Goal: Transaction & Acquisition: Purchase product/service

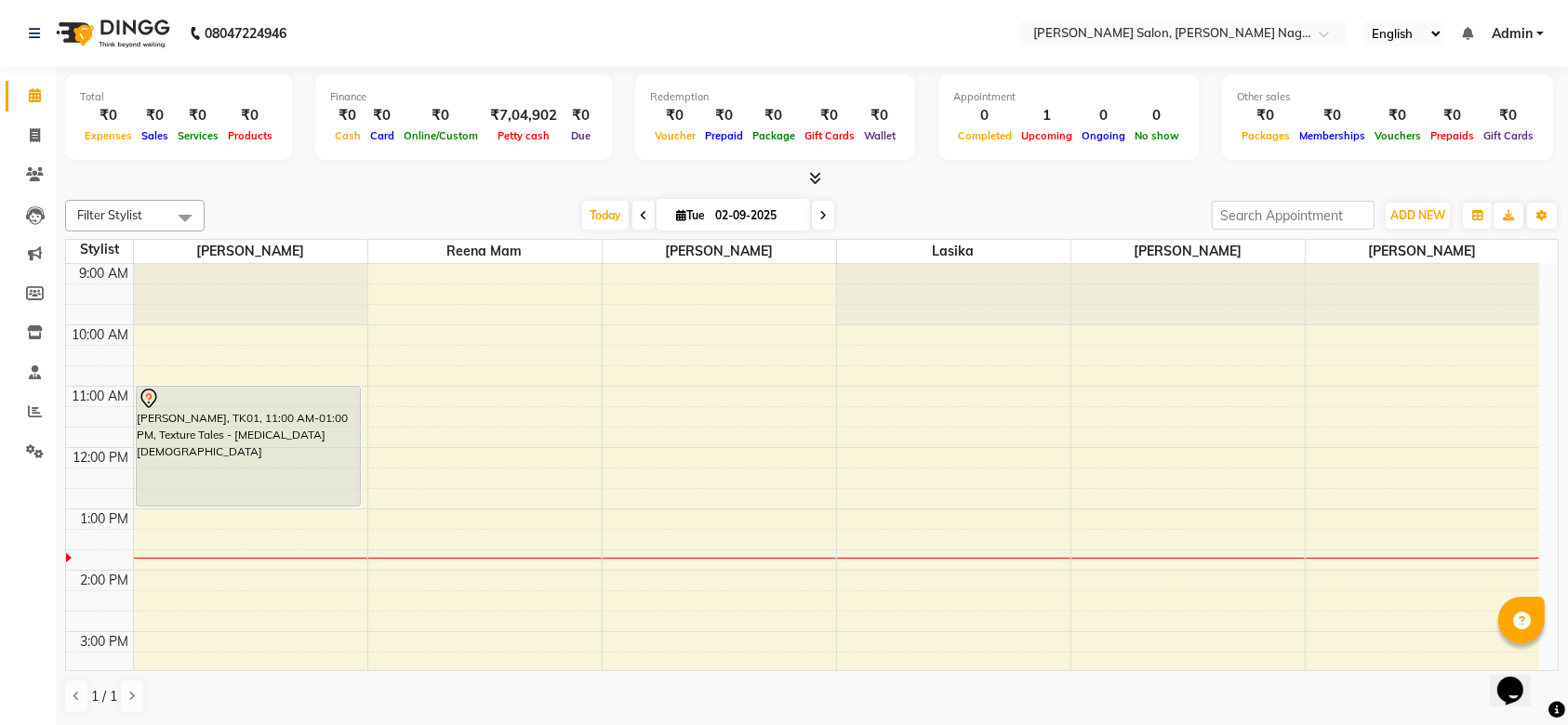
scroll to position [86, 0]
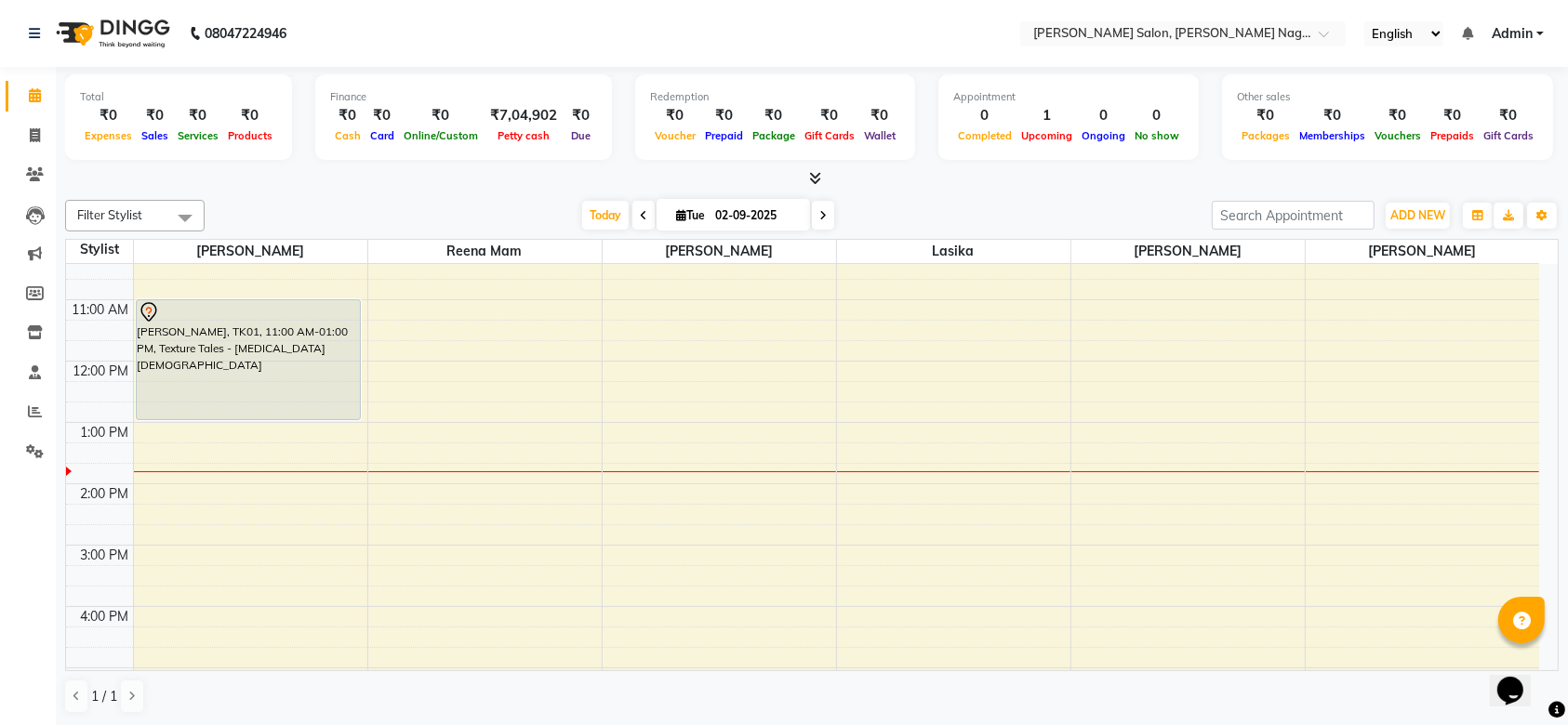
click at [227, 407] on div "[PERSON_NAME], TK01, 11:00 AM-01:00 PM, Texture Tales - [MEDICAL_DATA] [DEMOGRA…" at bounding box center [248, 359] width 224 height 119
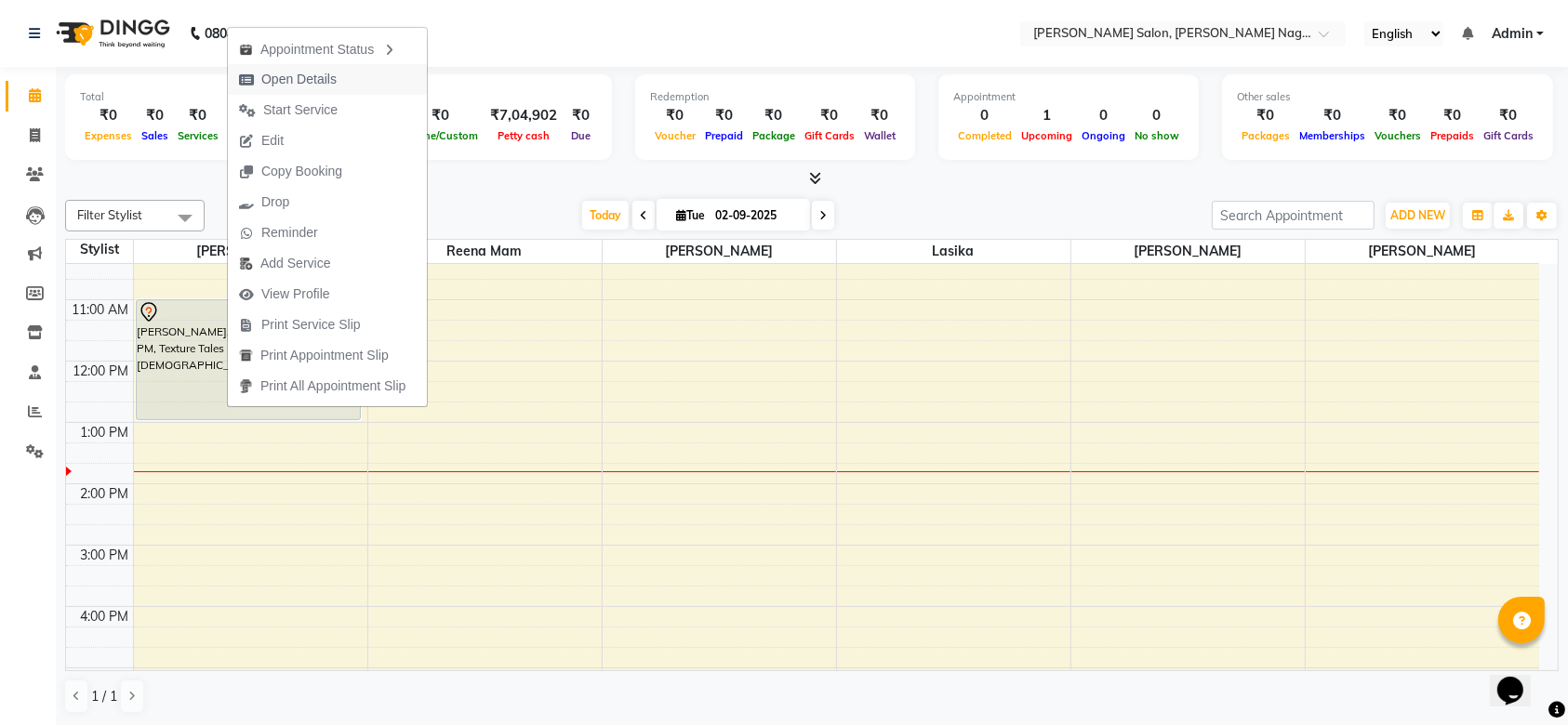
click at [328, 78] on span "Open Details" at bounding box center [299, 79] width 75 height 20
select select "7"
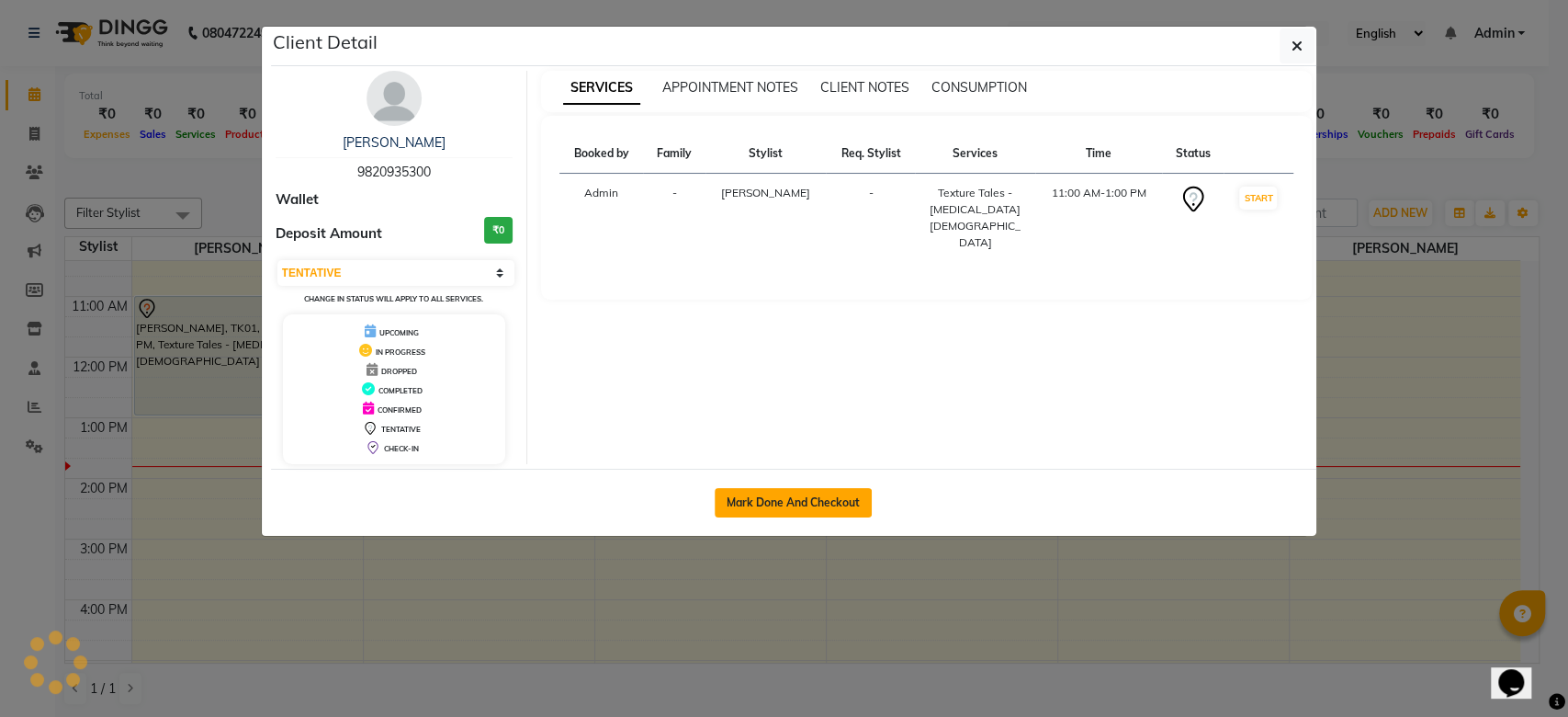
click at [741, 490] on button "Mark Done And Checkout" at bounding box center [794, 503] width 157 height 30
select select "6221"
select select "service"
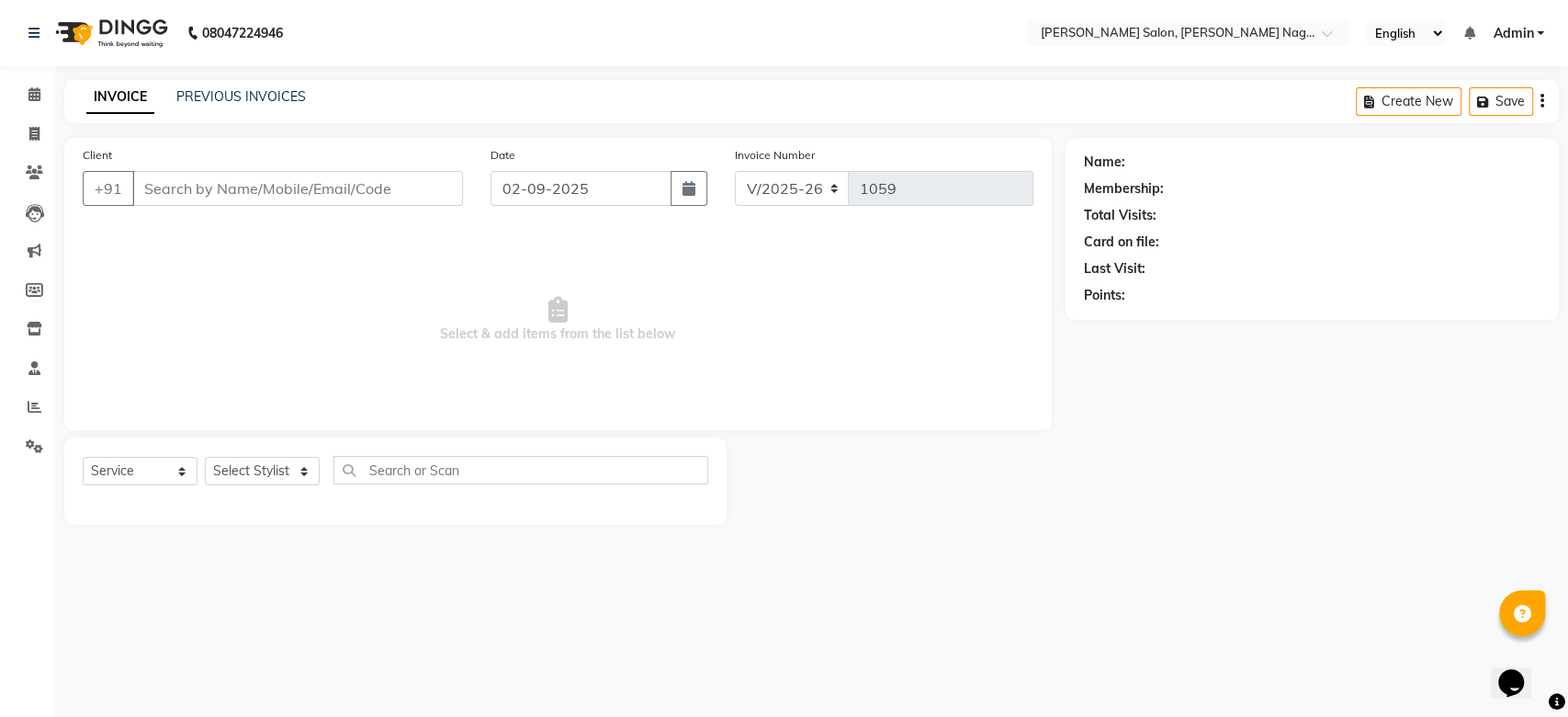
type input "9820935300"
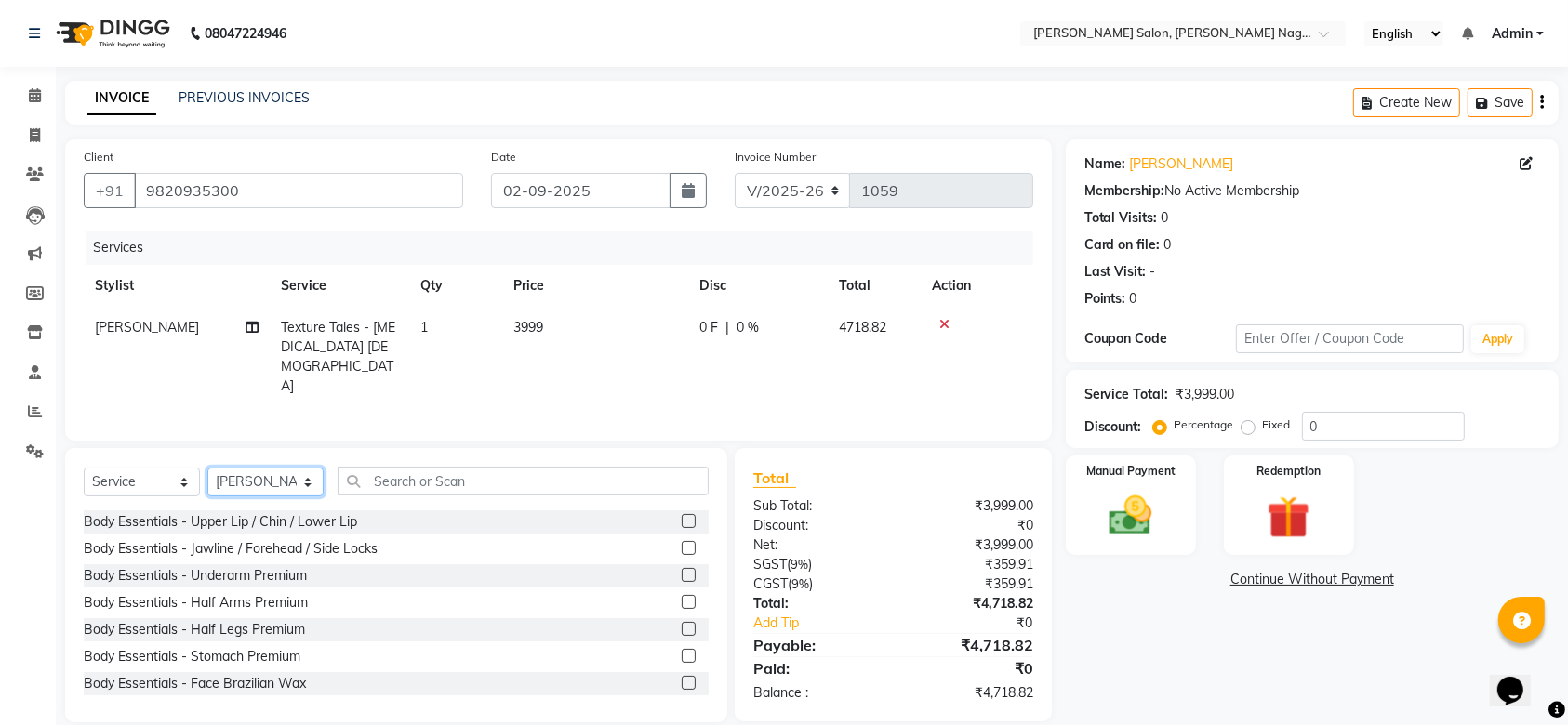
click at [304, 479] on select "Select Stylist [PERSON_NAME] lasika [PERSON_NAME] mam [PERSON_NAME] [PERSON_NAM…" at bounding box center [265, 481] width 116 height 29
select select "75189"
click at [207, 467] on select "Select Stylist [PERSON_NAME] lasika [PERSON_NAME] mam [PERSON_NAME] [PERSON_NAM…" at bounding box center [265, 481] width 116 height 29
click at [436, 473] on input "text" at bounding box center [523, 481] width 371 height 29
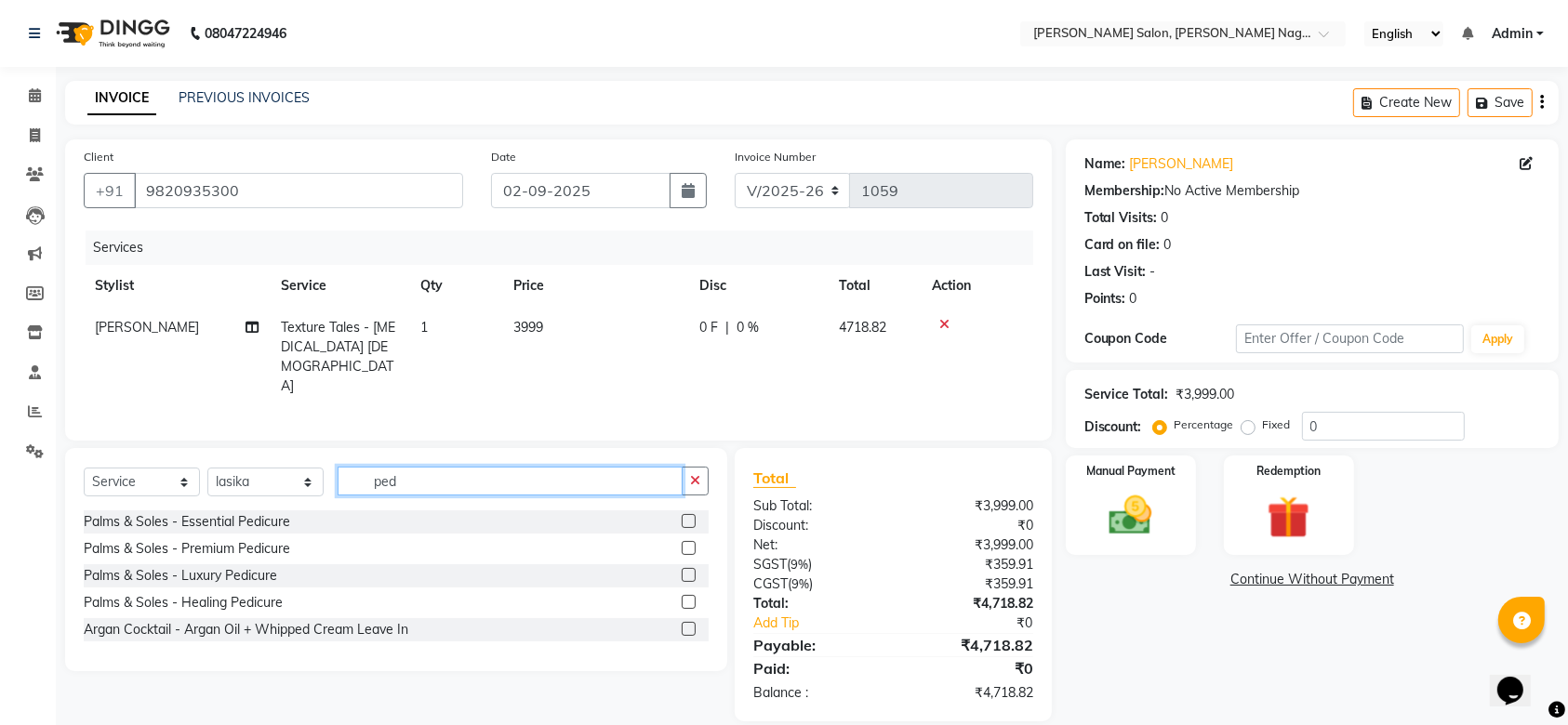
type input "ped"
click at [216, 502] on div "Select Service Product Membership Package Voucher Prepaid Gift Card Select Styl…" at bounding box center [396, 488] width 625 height 44
click at [212, 512] on div "Palms & Soles - Essential Pedicure" at bounding box center [187, 522] width 206 height 20
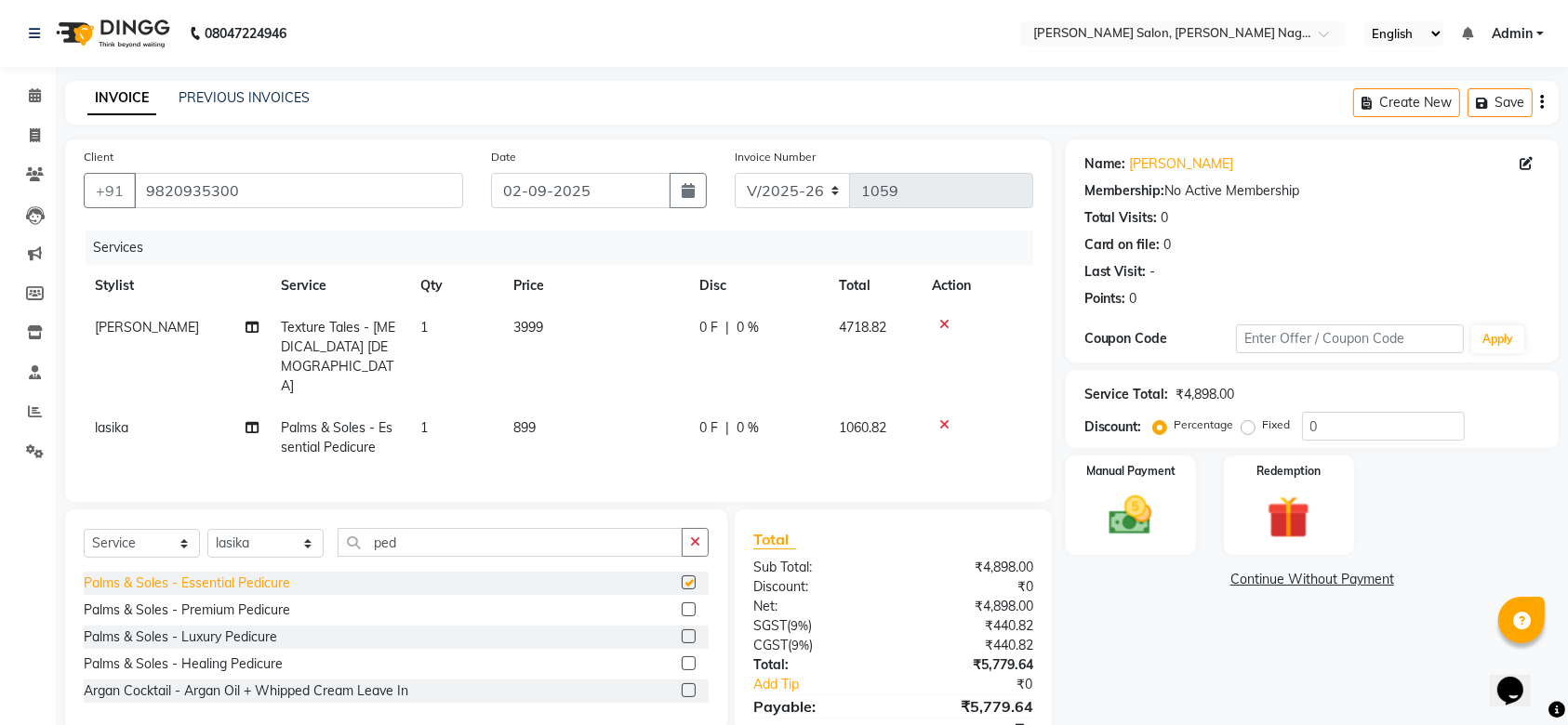
checkbox input "false"
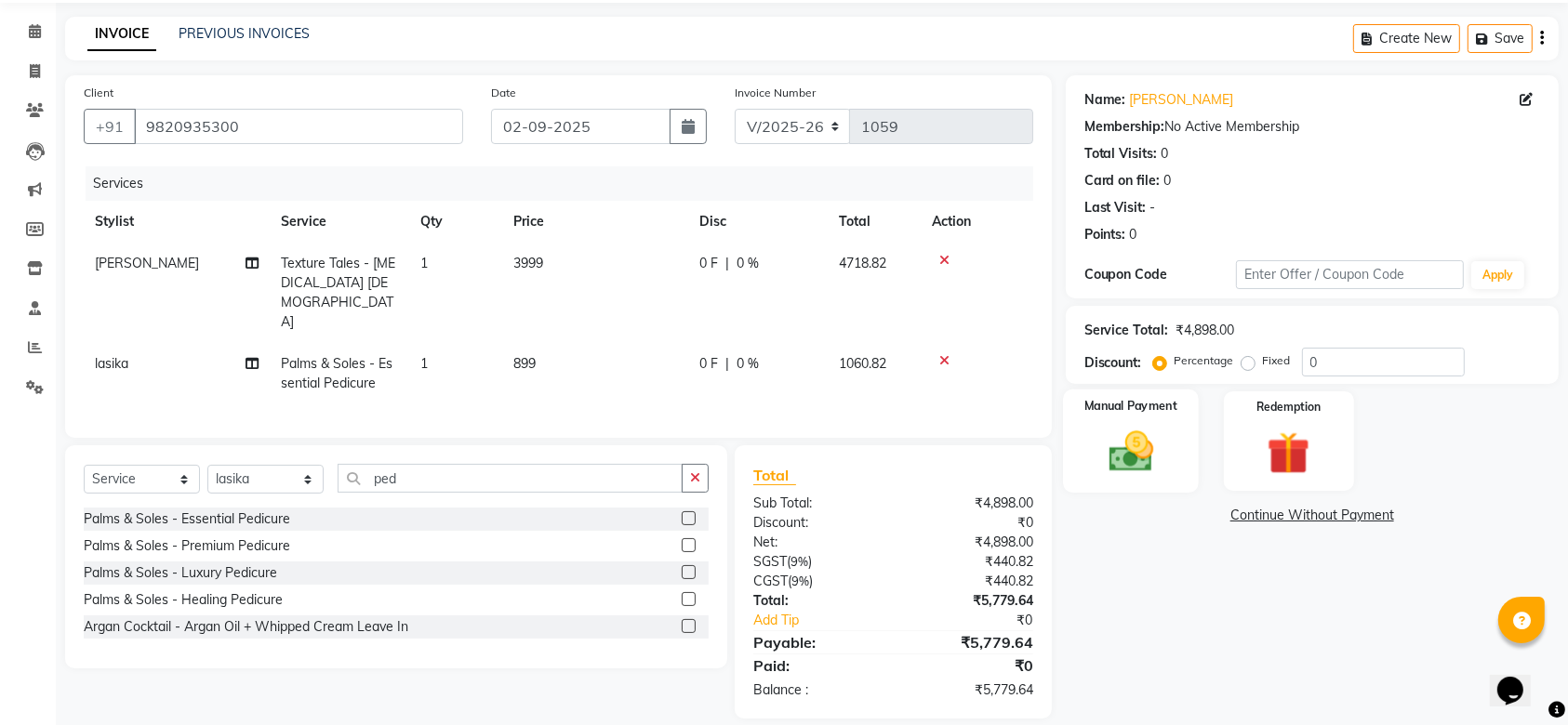
click at [1130, 462] on img at bounding box center [1130, 451] width 72 height 52
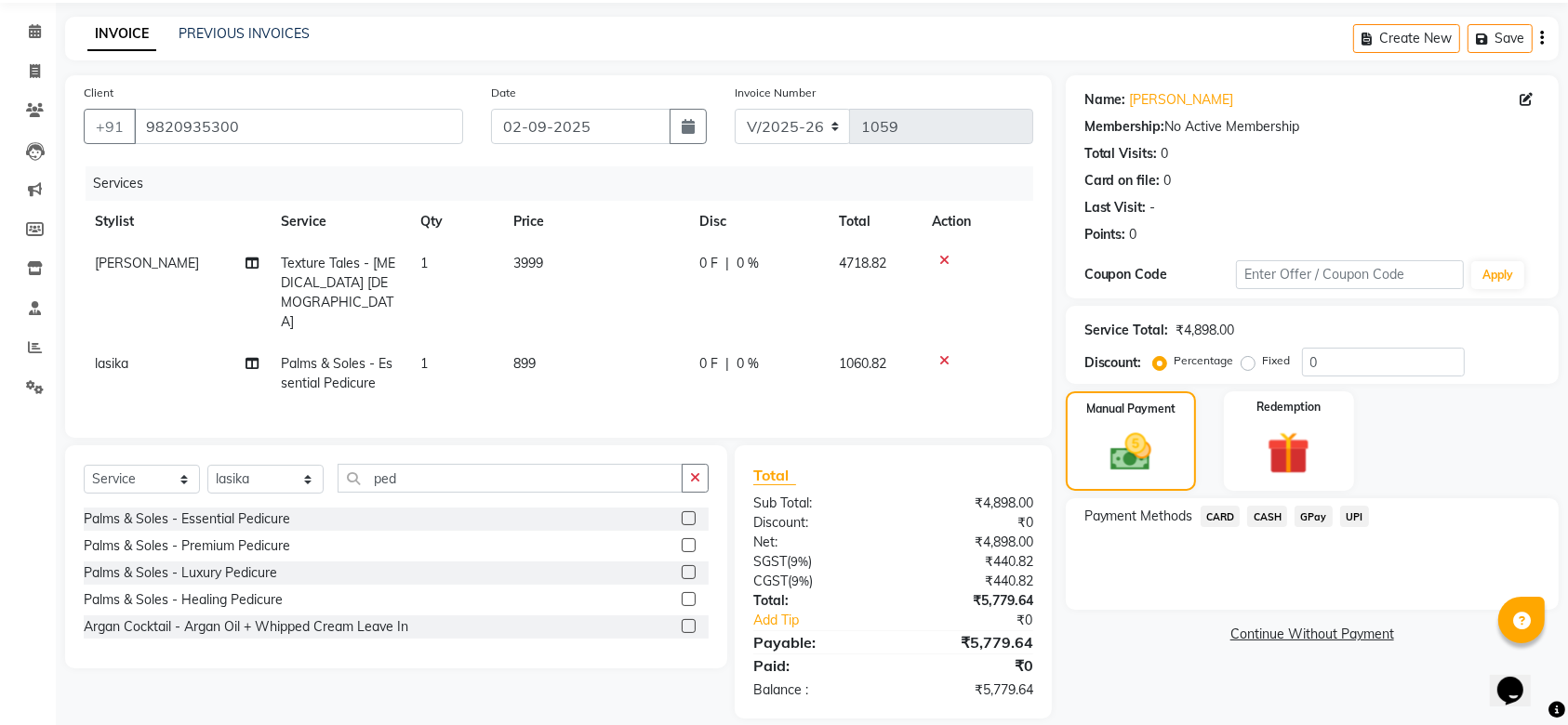
click at [1265, 516] on span "CASH" at bounding box center [1266, 516] width 40 height 22
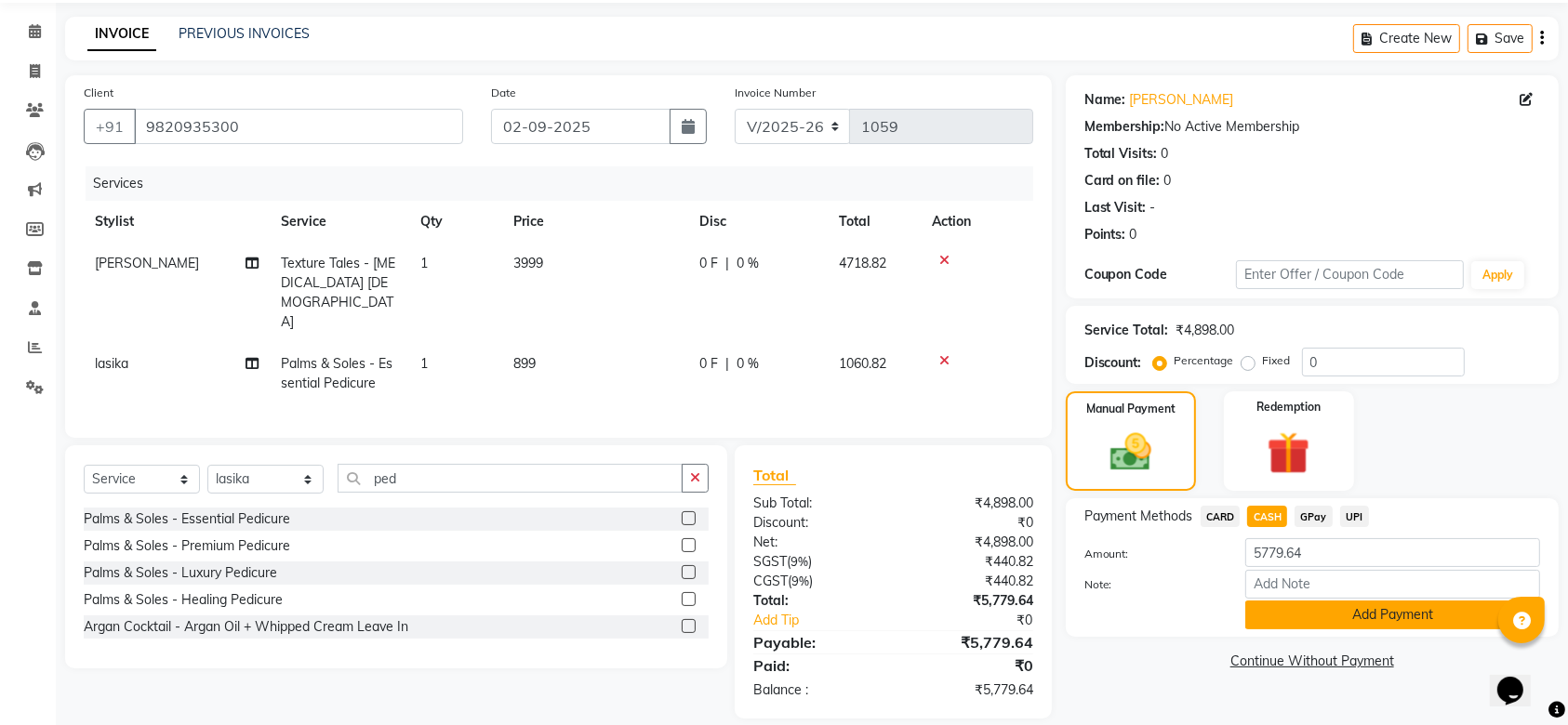
click at [1301, 620] on button "Add Payment" at bounding box center [1392, 614] width 294 height 29
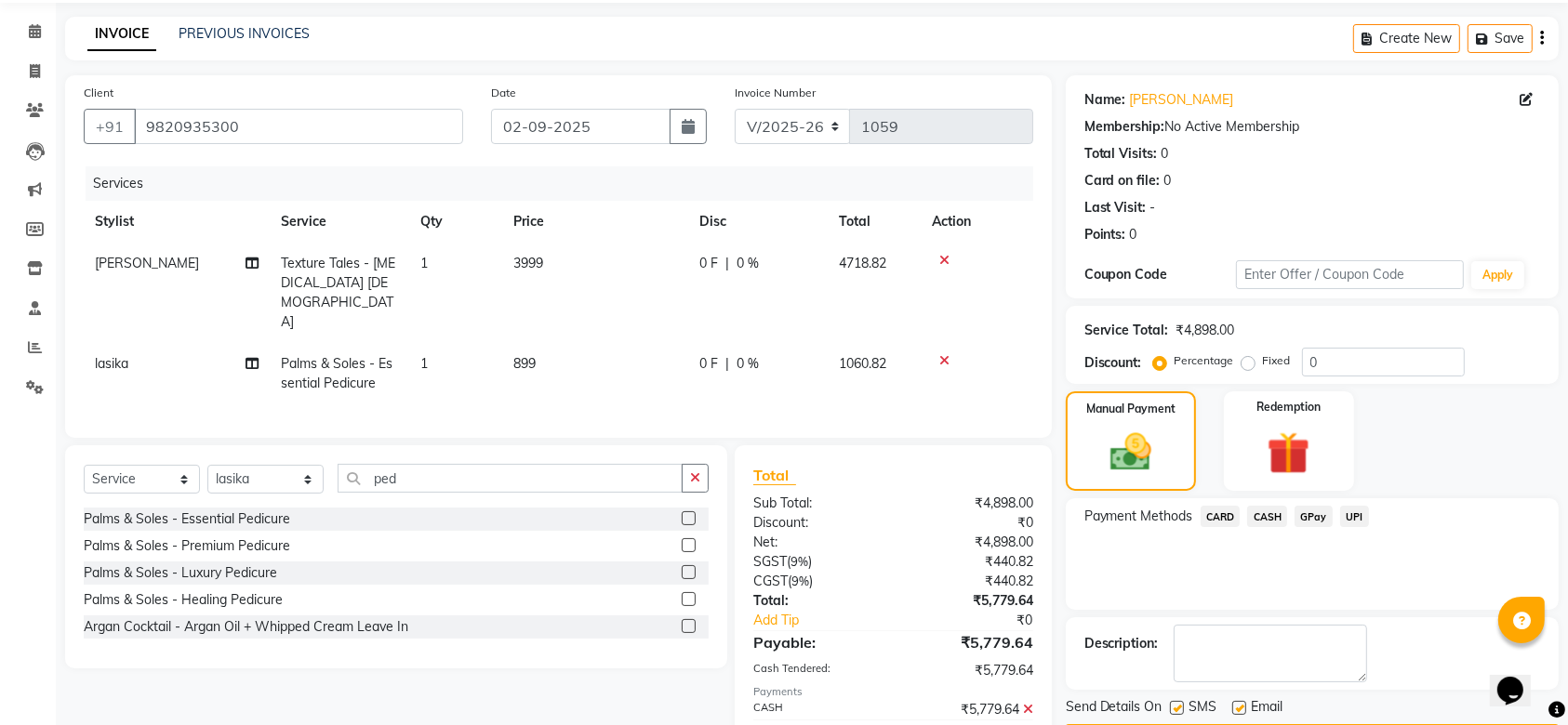
scroll to position [130, 0]
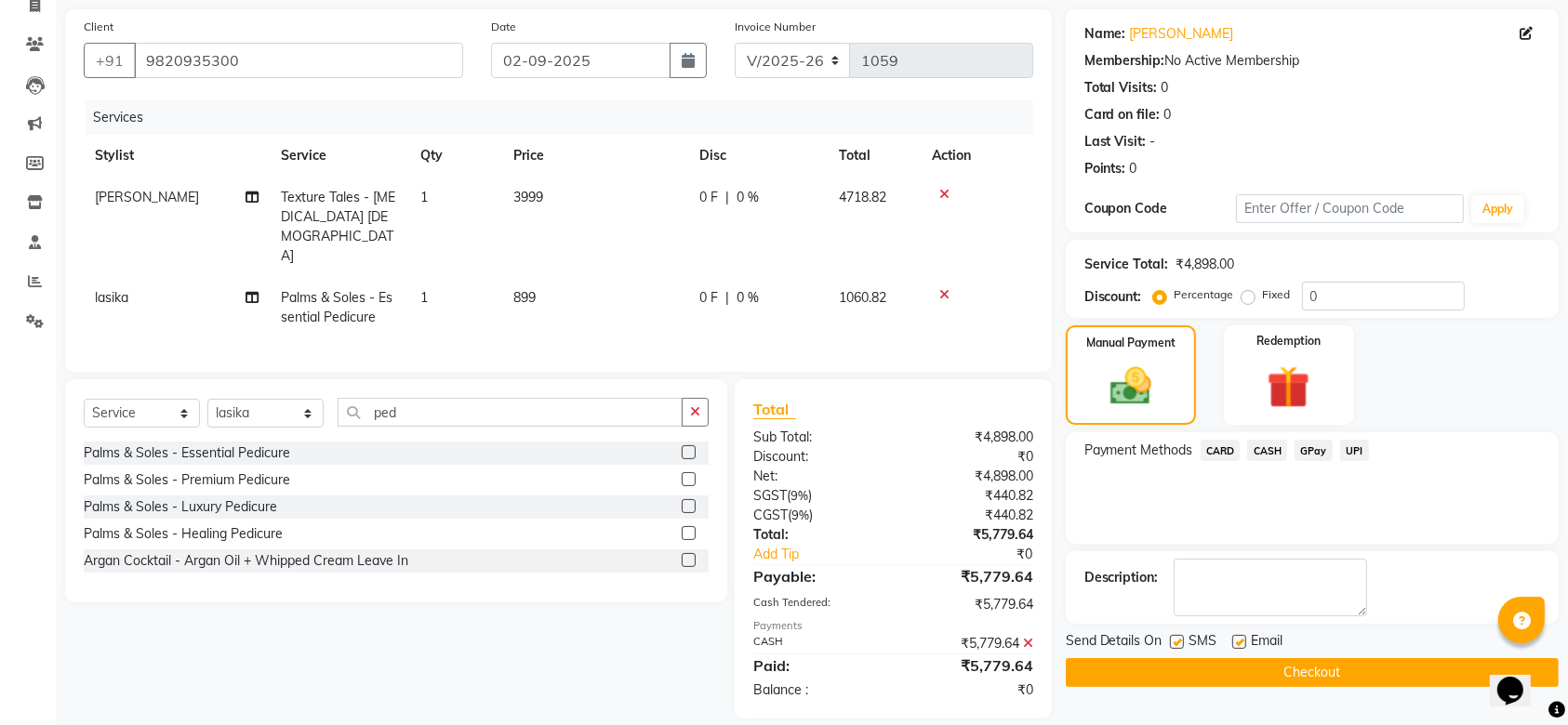
click at [1240, 668] on button "Checkout" at bounding box center [1312, 672] width 493 height 29
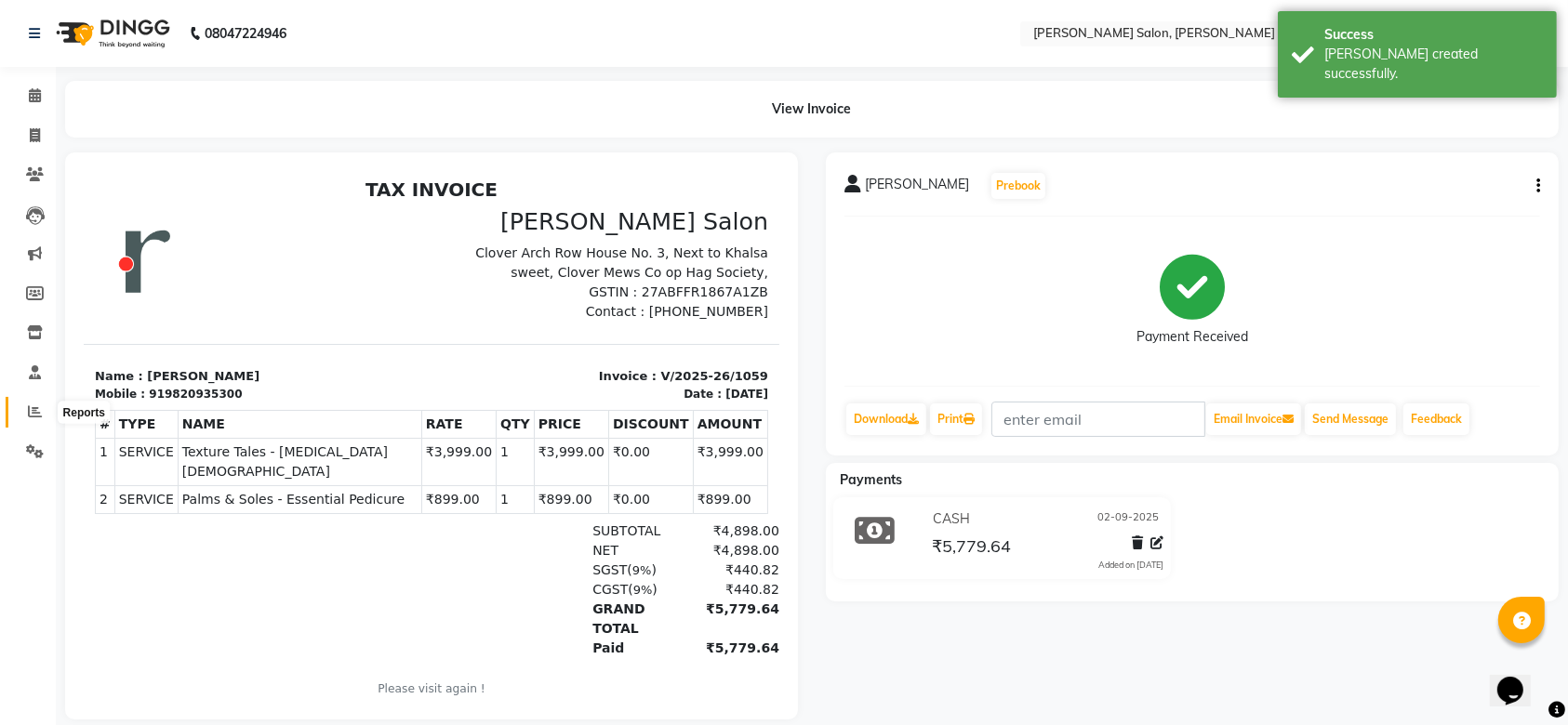
click at [28, 407] on icon at bounding box center [35, 411] width 14 height 14
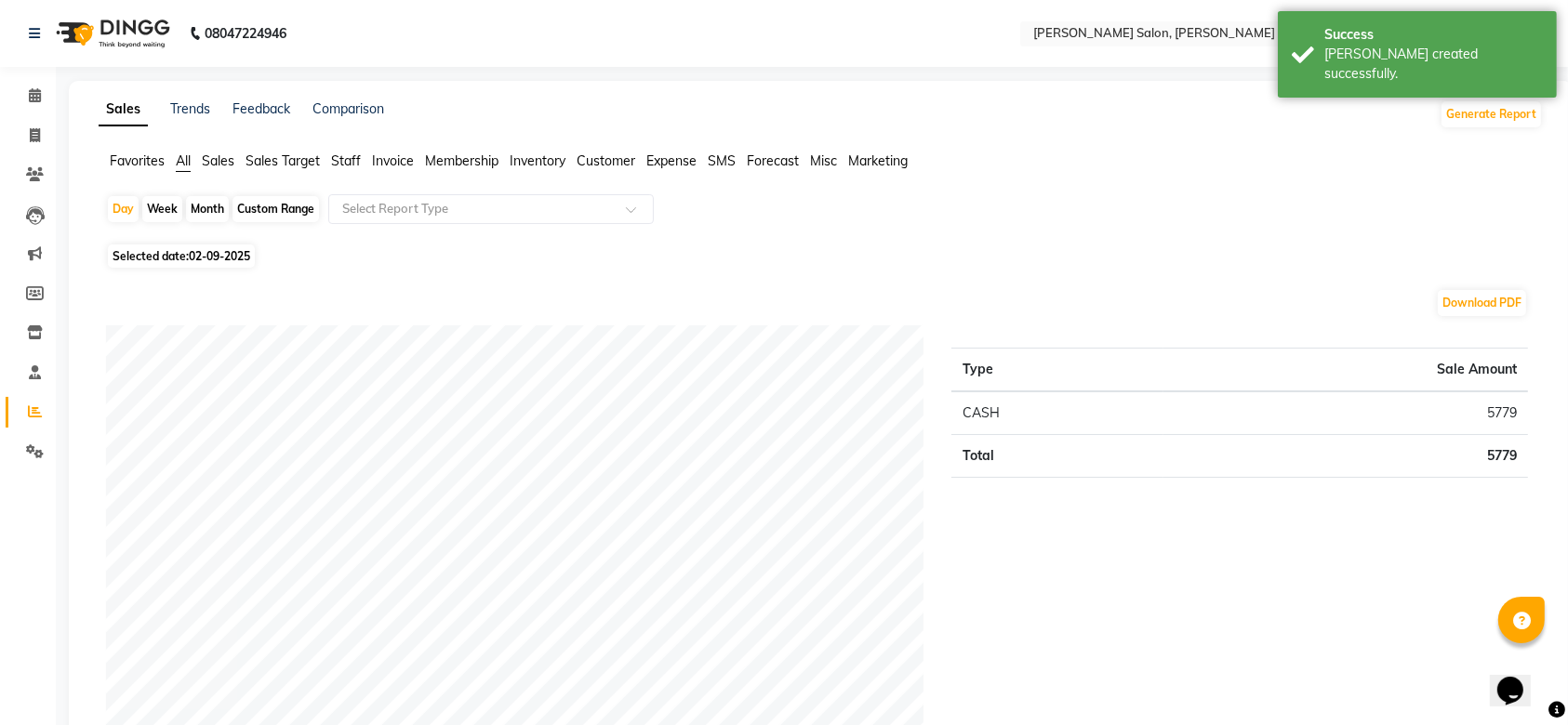
click at [29, 77] on li "Calendar" at bounding box center [28, 96] width 56 height 40
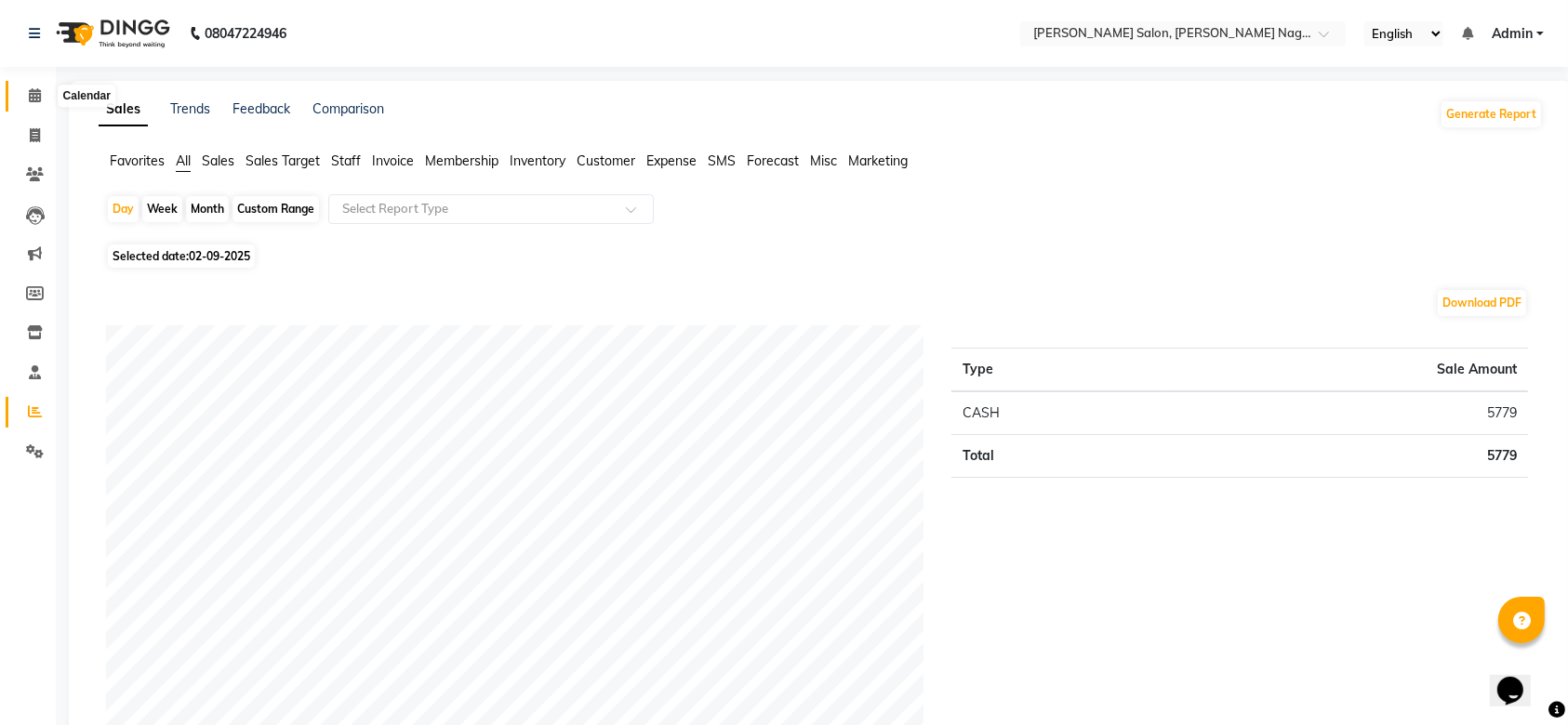
click at [30, 93] on icon at bounding box center [35, 95] width 12 height 14
